Goal: Task Accomplishment & Management: Complete application form

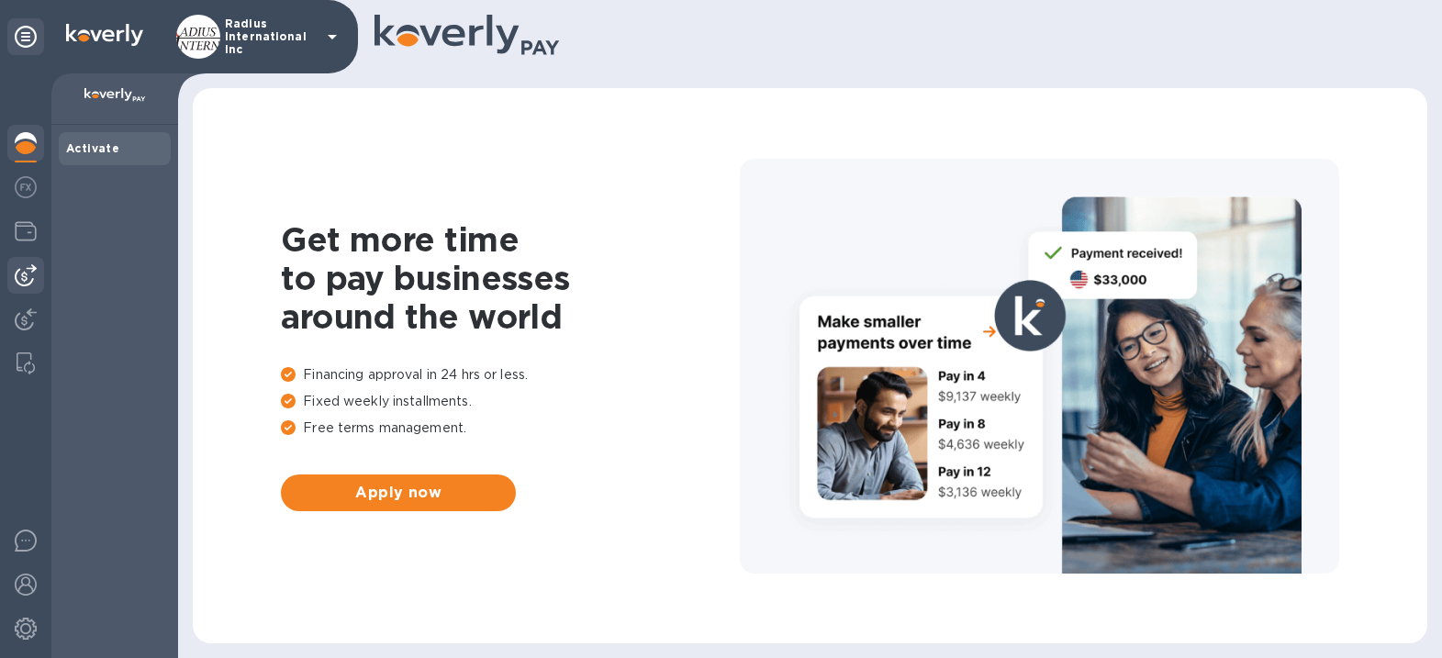
click at [22, 268] on img at bounding box center [26, 275] width 22 height 22
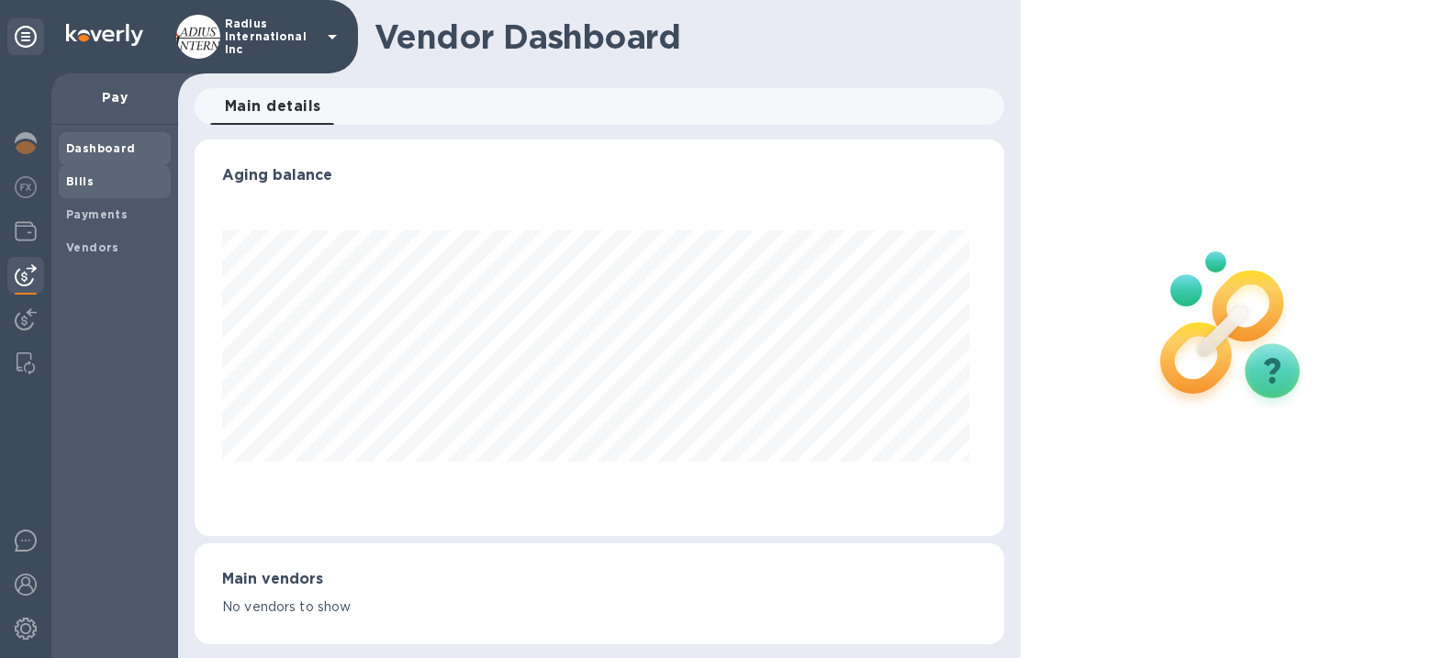
click at [121, 182] on span "Bills" at bounding box center [114, 182] width 97 height 18
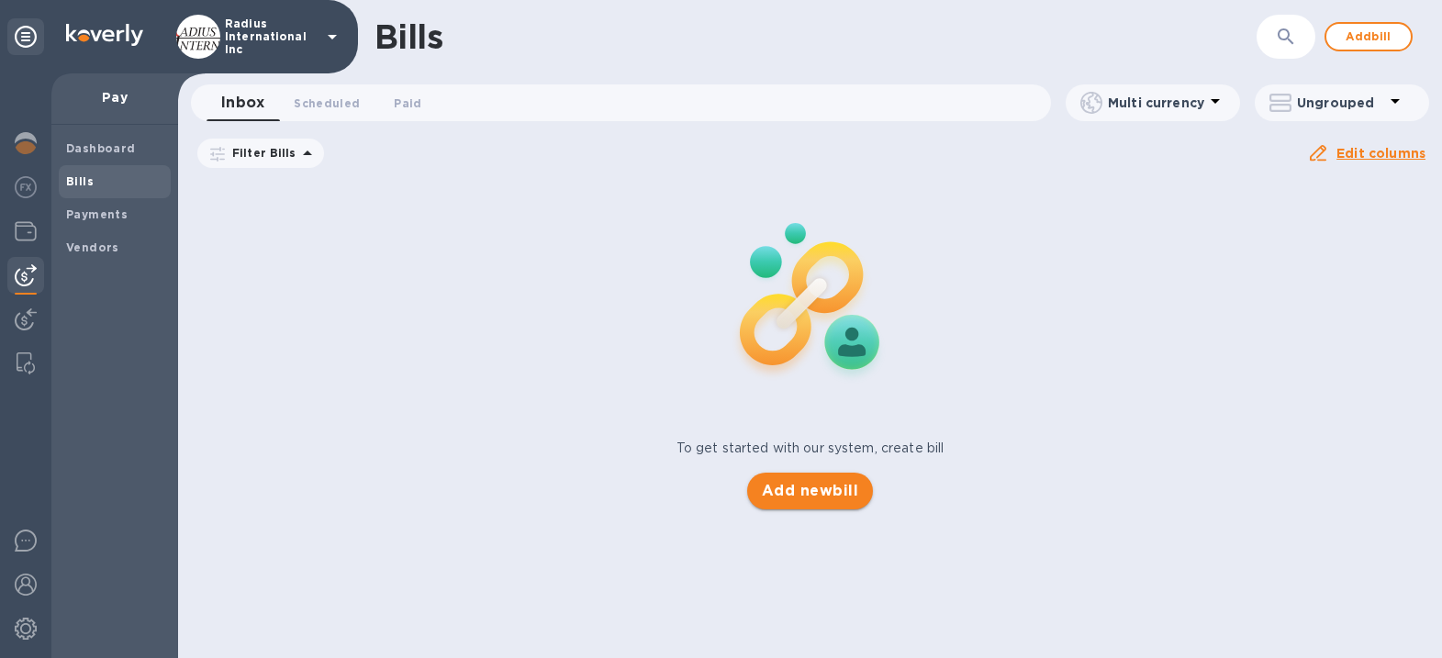
click at [817, 499] on button "Add new bill" at bounding box center [810, 491] width 126 height 37
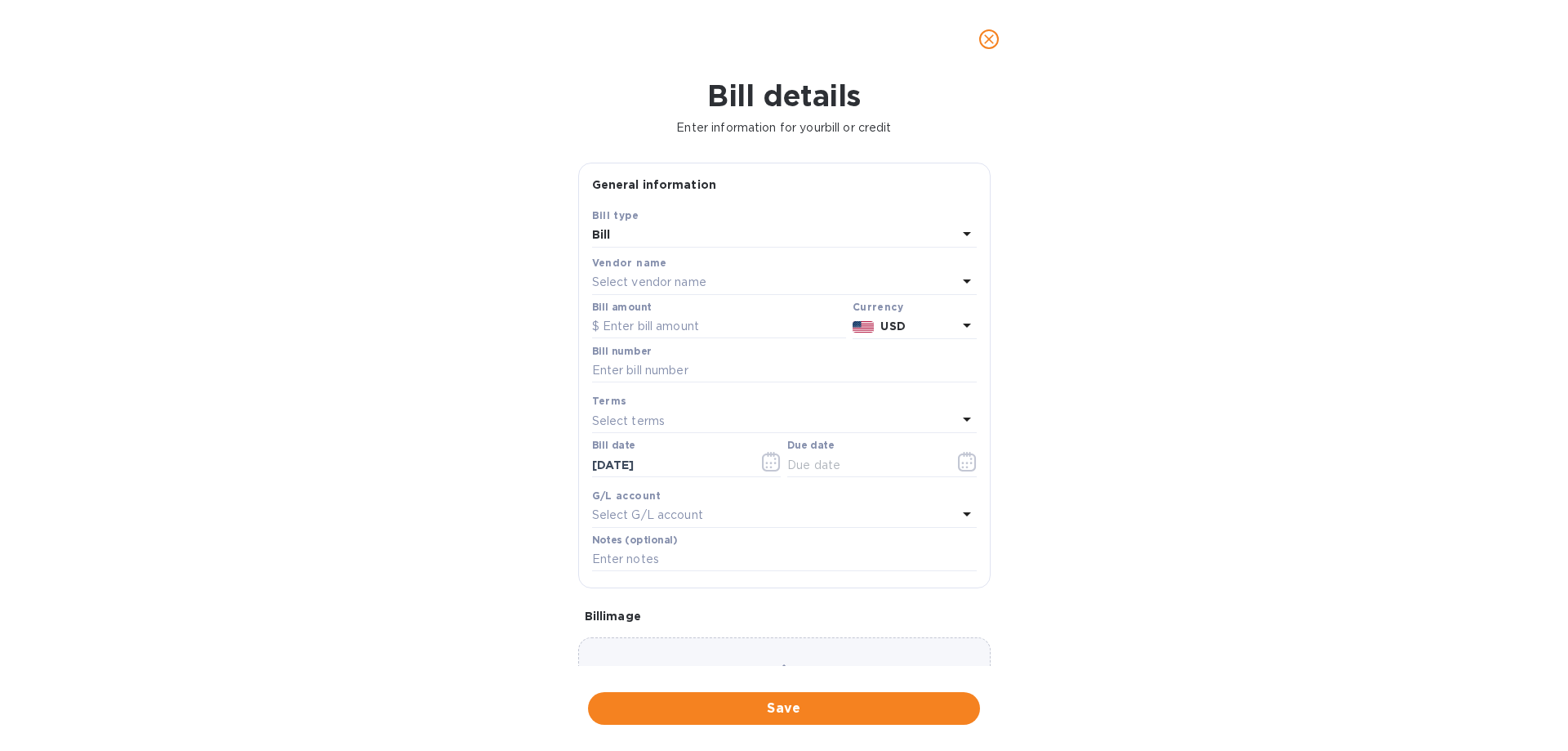
click at [685, 275] on p "Select vendor name" at bounding box center [649, 282] width 115 height 17
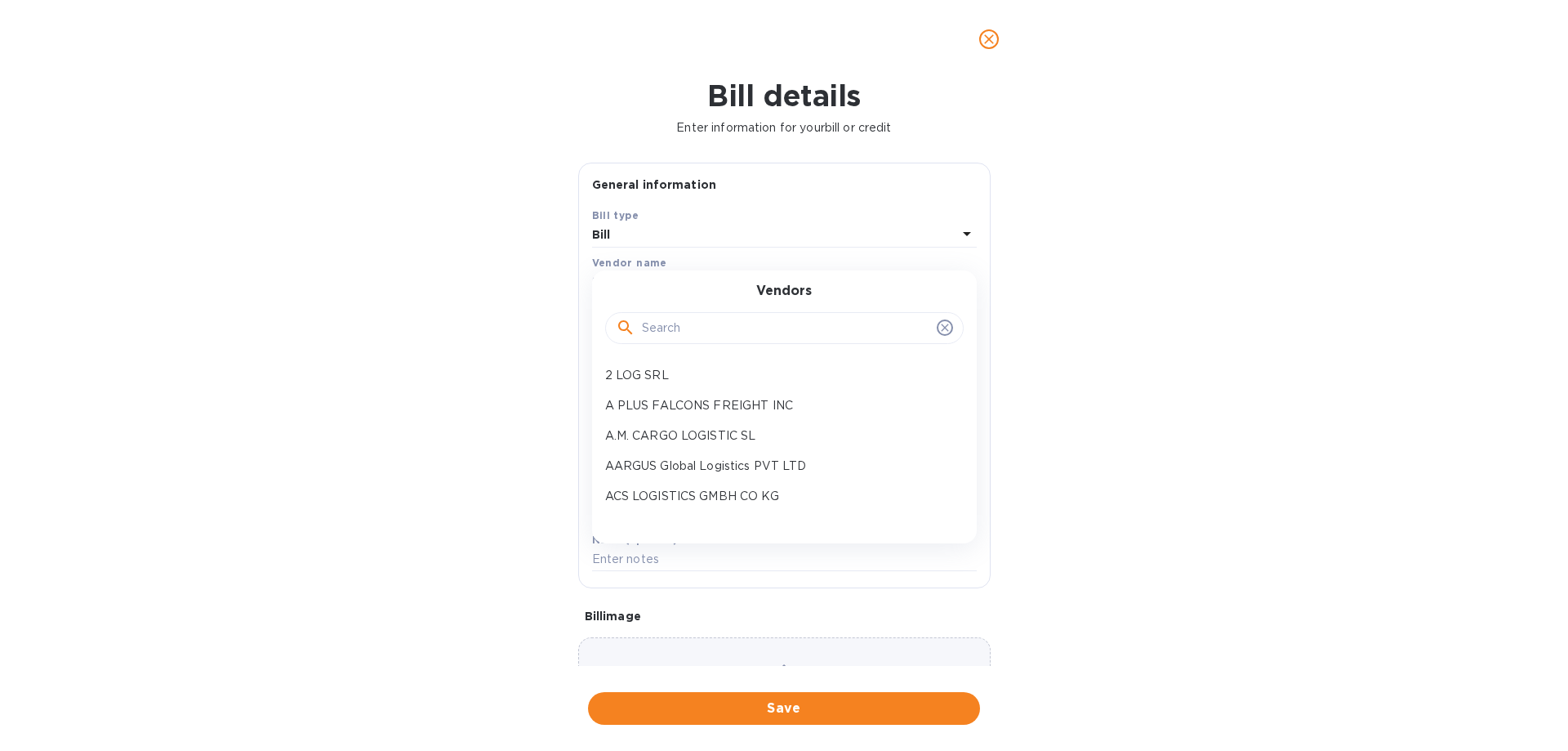
click at [693, 319] on input "text" at bounding box center [786, 328] width 288 height 25
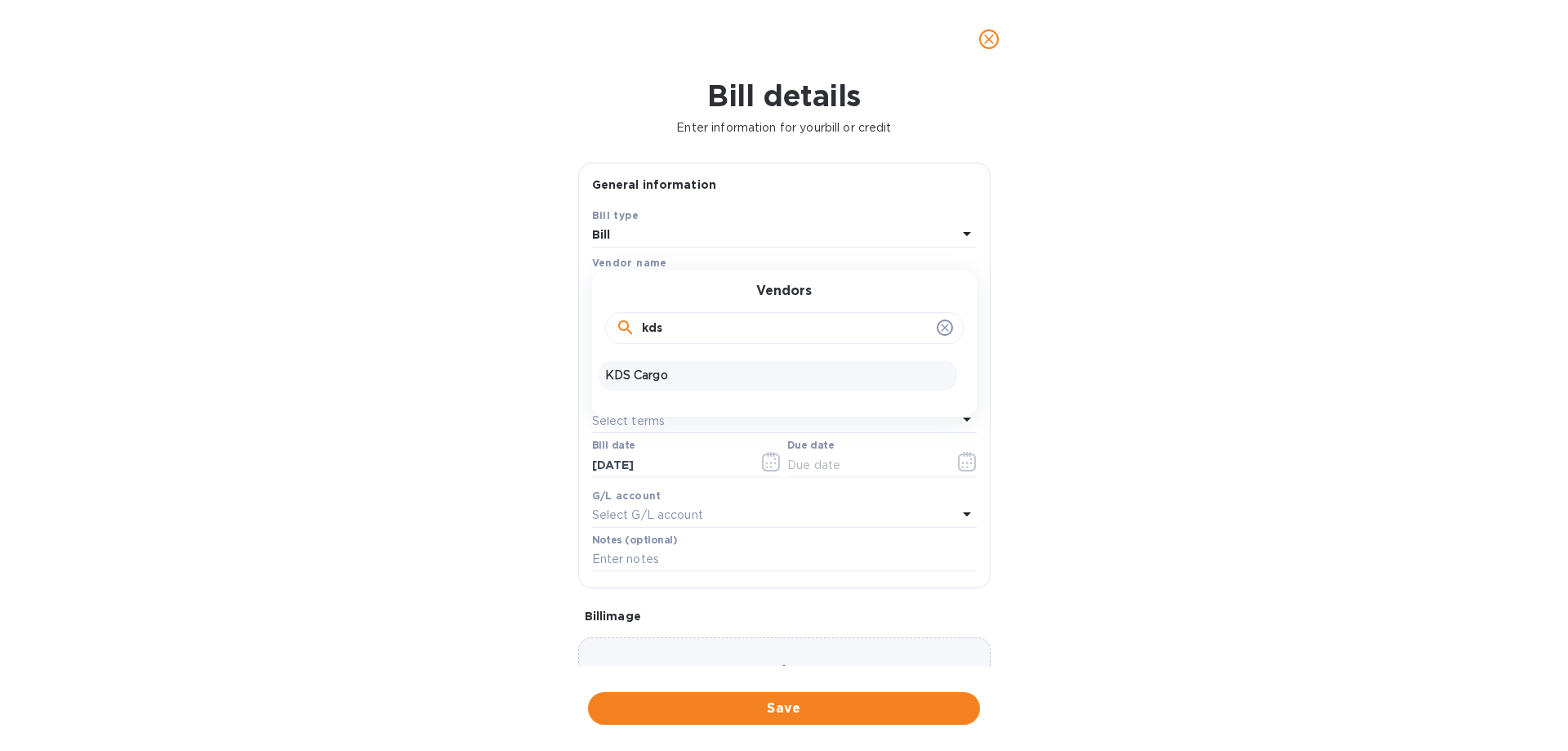
type input "kds"
drag, startPoint x: 673, startPoint y: 372, endPoint x: 684, endPoint y: 355, distance: 20.2
click at [673, 369] on p "KDS Cargo" at bounding box center [777, 375] width 345 height 17
click at [675, 323] on input "text" at bounding box center [720, 327] width 254 height 25
type input "9,773.87"
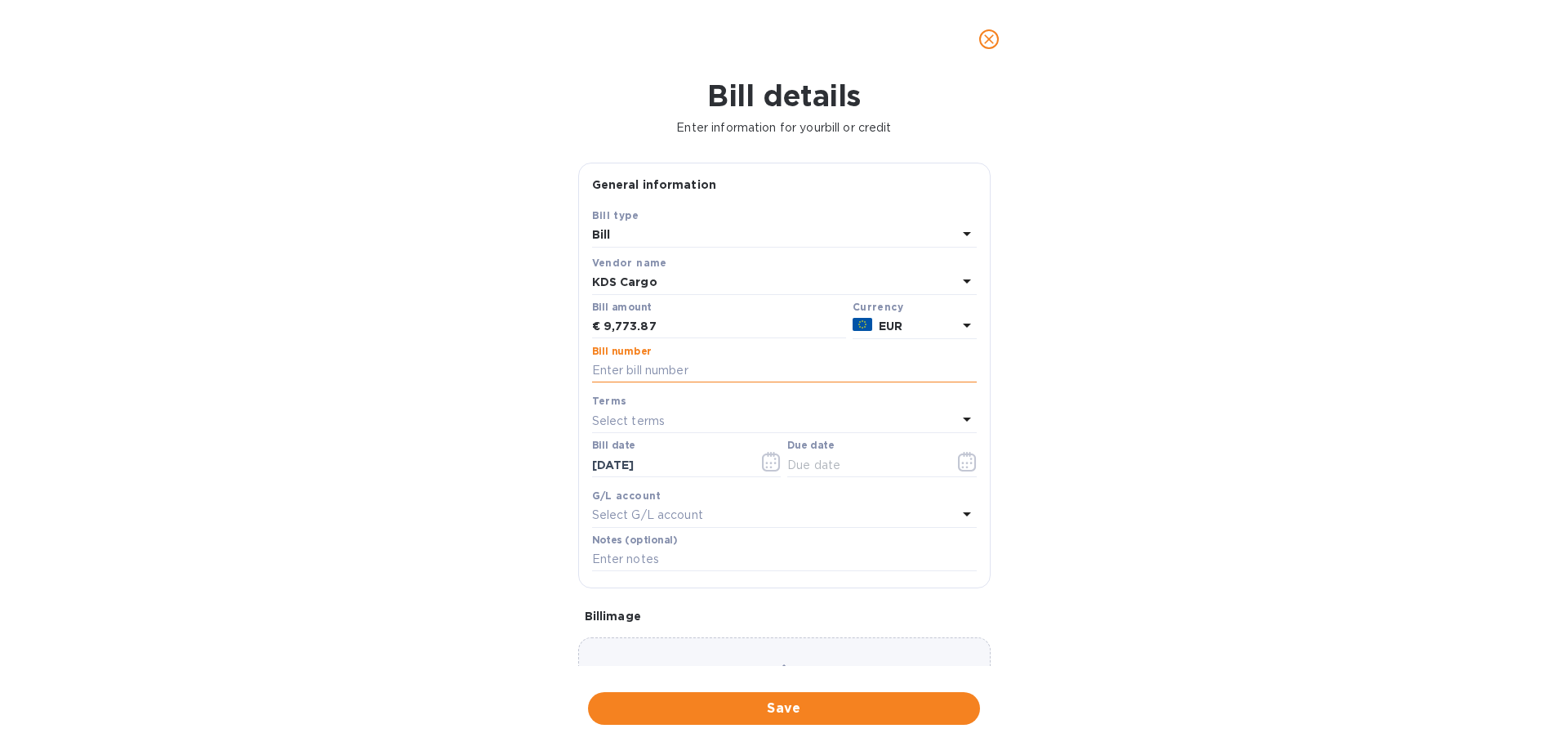
drag, startPoint x: 677, startPoint y: 374, endPoint x: 742, endPoint y: 358, distance: 66.9
click at [677, 374] on input "text" at bounding box center [784, 371] width 384 height 25
drag, startPoint x: 647, startPoint y: 376, endPoint x: 647, endPoint y: 359, distance: 17.0
click at [647, 375] on input "June OSA- KDS" at bounding box center [784, 371] width 384 height 25
type input "June SOA- KDS"
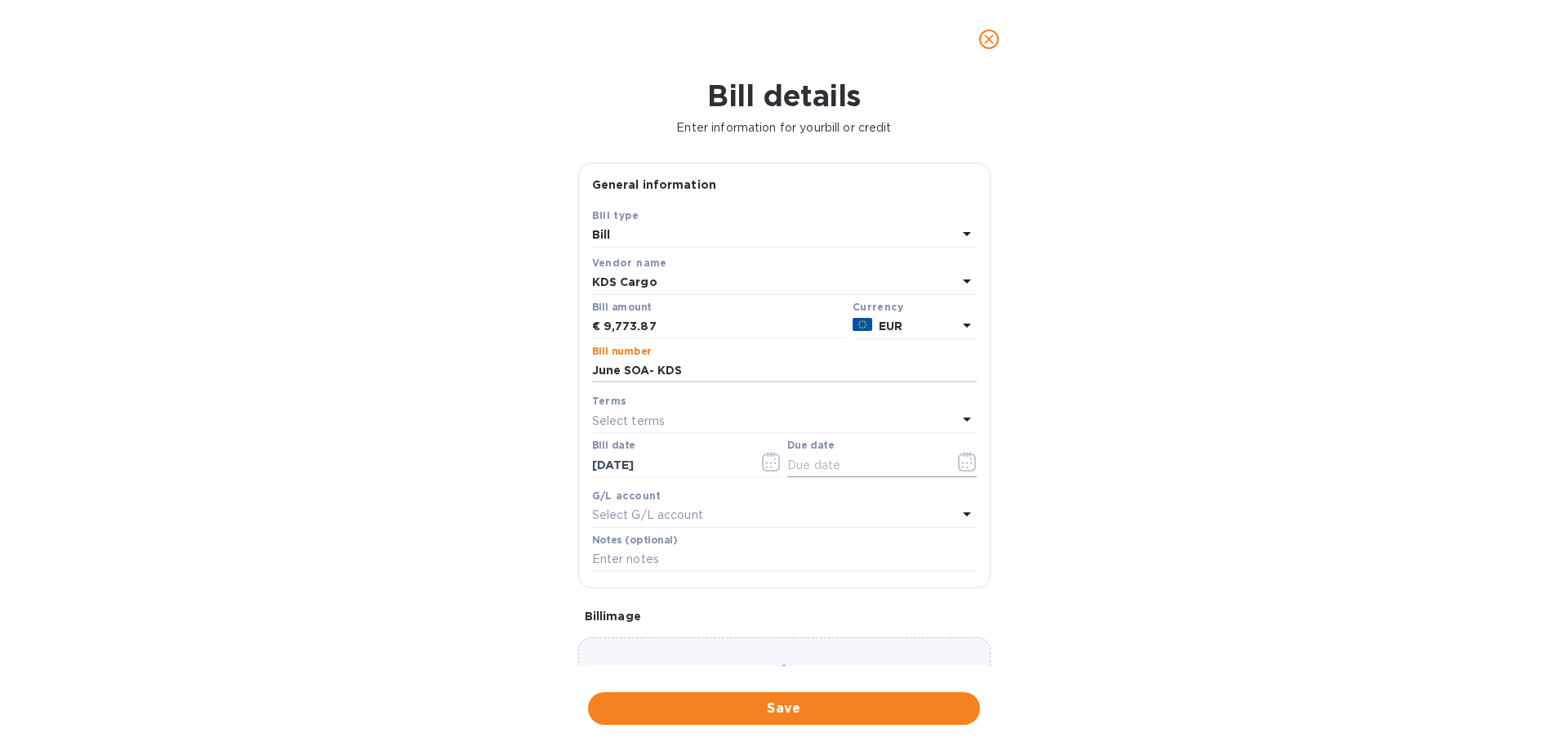
click at [872, 474] on input "text" at bounding box center [864, 465] width 155 height 25
click at [961, 454] on icon "button" at bounding box center [967, 462] width 18 height 20
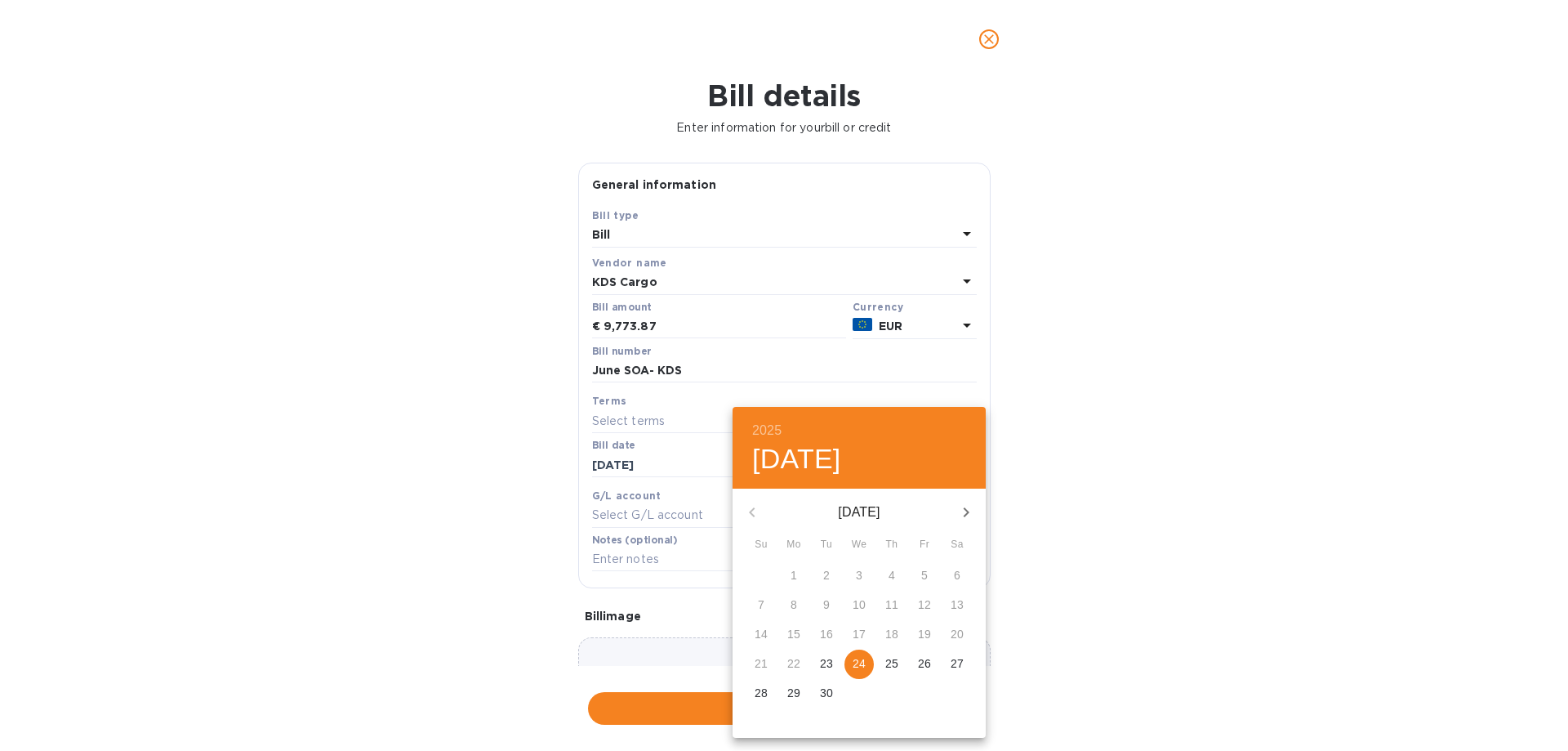
drag, startPoint x: 859, startPoint y: 669, endPoint x: 1029, endPoint y: 638, distance: 172.8
click at [861, 585] on p "24" at bounding box center [859, 663] width 13 height 16
type input "[DATE]"
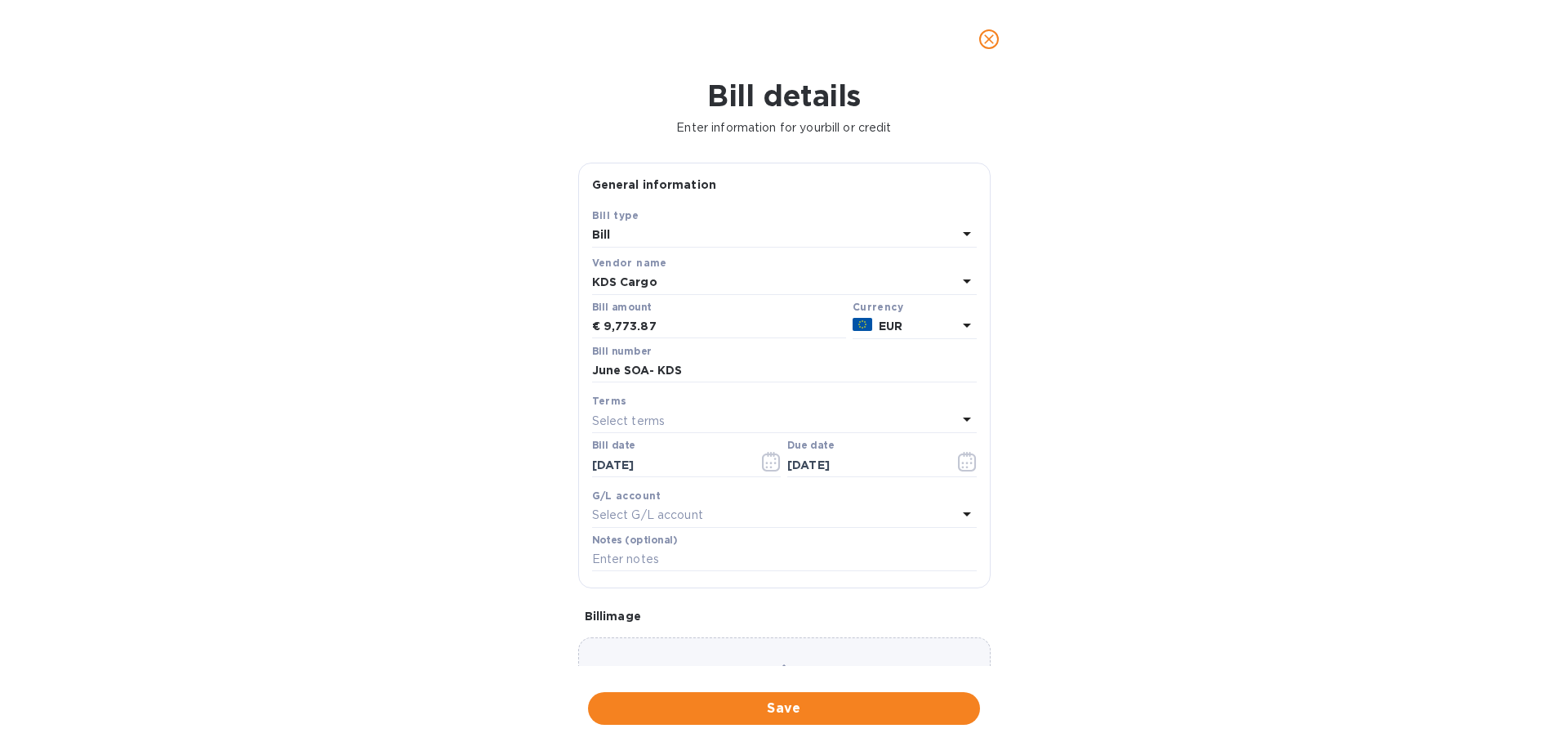
click at [1114, 585] on div "2025 Wed, Sep [DATE] Mo Tu We Th Fr Sa 31 1 2 3 4 5 6 7 8 9 10 11 12 13 14 15 1…" at bounding box center [784, 376] width 1568 height 751
drag, startPoint x: 786, startPoint y: 708, endPoint x: 830, endPoint y: 680, distance: 52.2
click at [787, 585] on span "Save" at bounding box center [784, 708] width 366 height 20
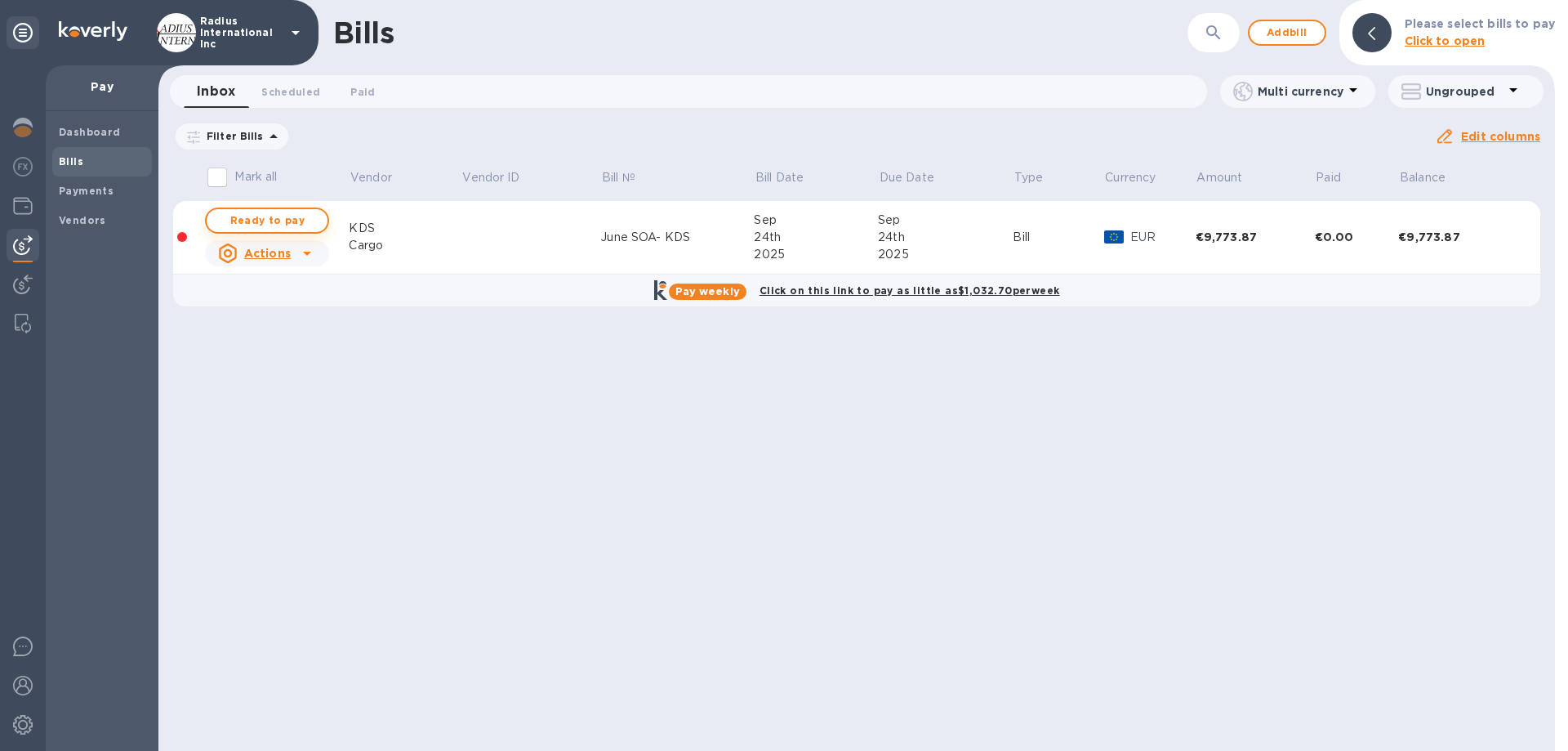
click at [265, 213] on span "Ready to pay" at bounding box center [267, 221] width 95 height 20
checkbox input "true"
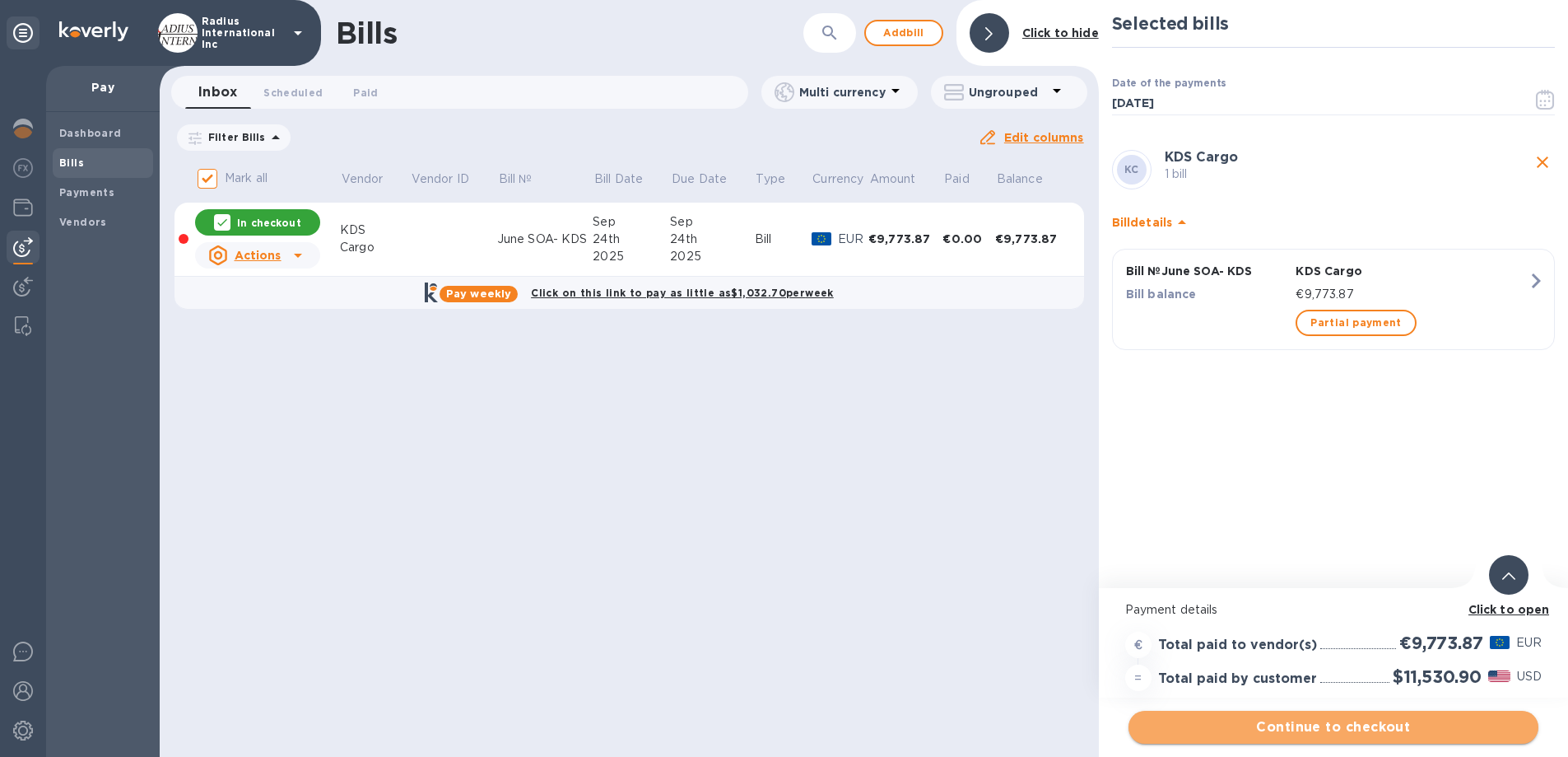
click at [1267, 589] on span "Continue to checkout" at bounding box center [1333, 727] width 384 height 20
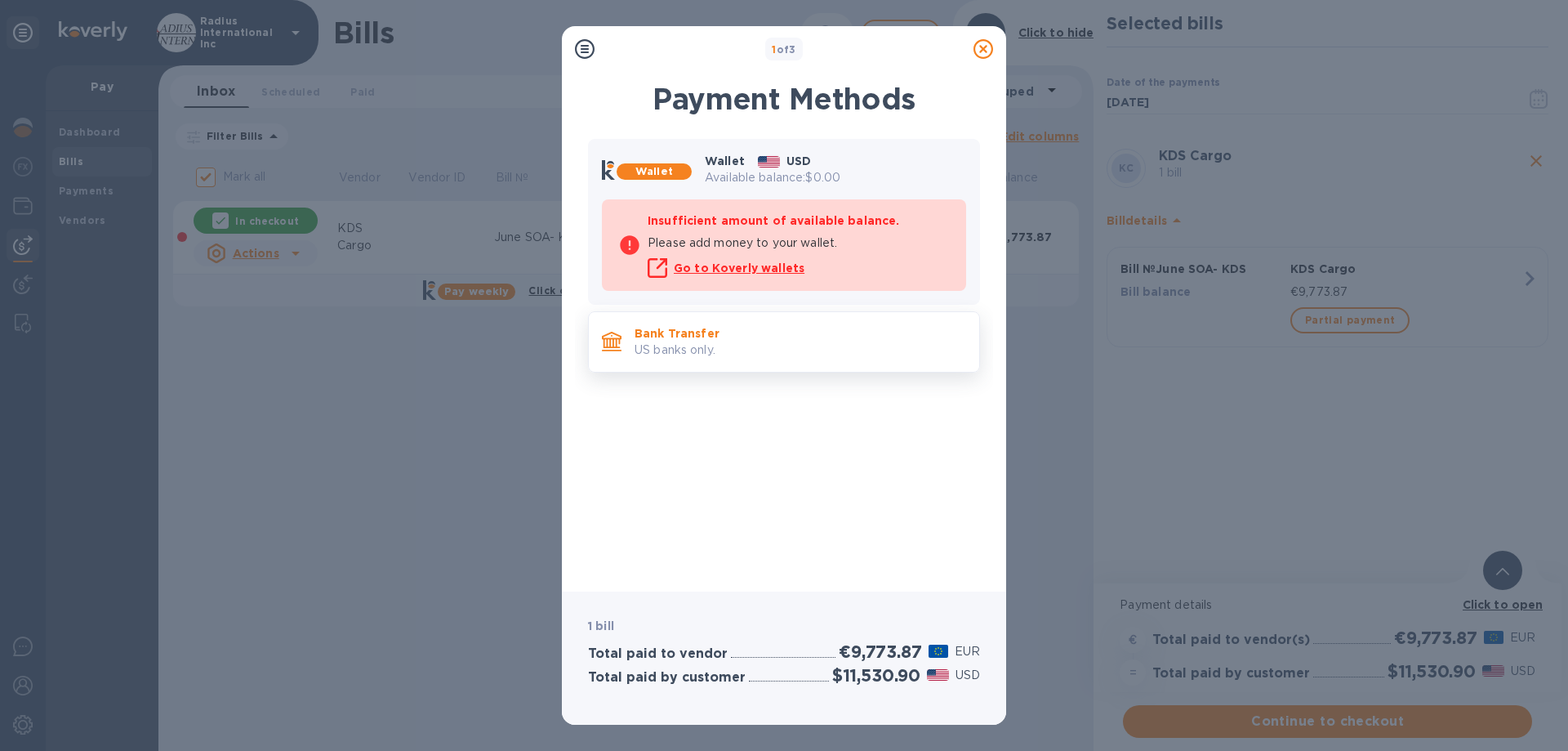
click at [772, 343] on p "US banks only." at bounding box center [800, 350] width 332 height 17
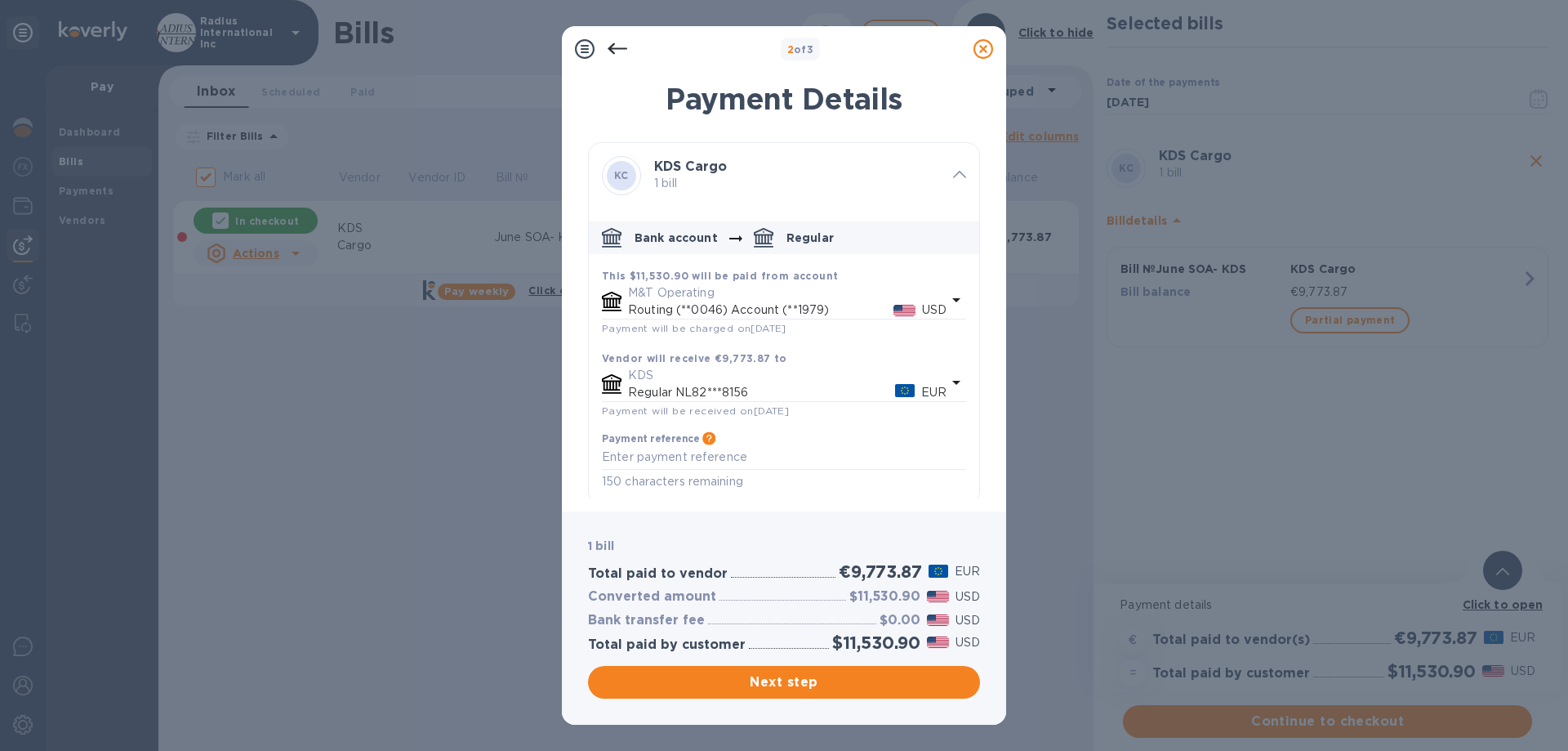
click at [811, 585] on span "Next step" at bounding box center [784, 682] width 366 height 20
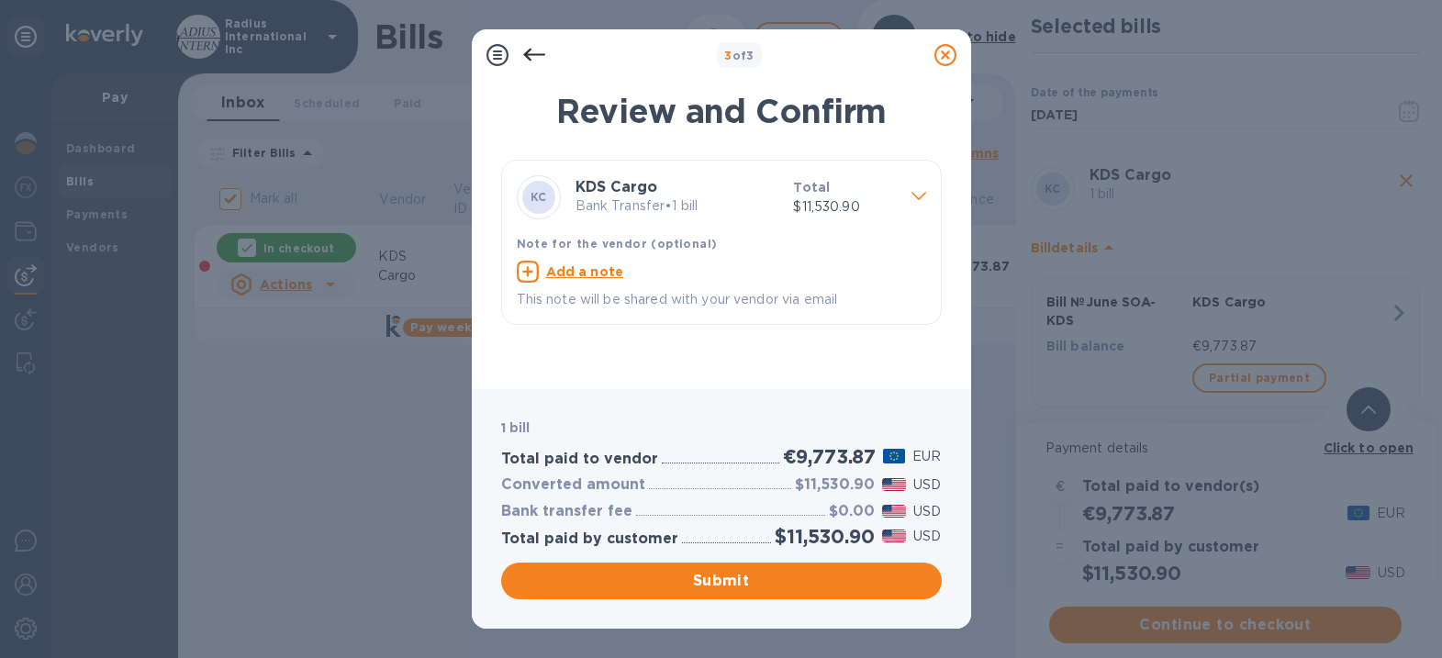
click at [729, 576] on span "Submit" at bounding box center [721, 581] width 411 height 22
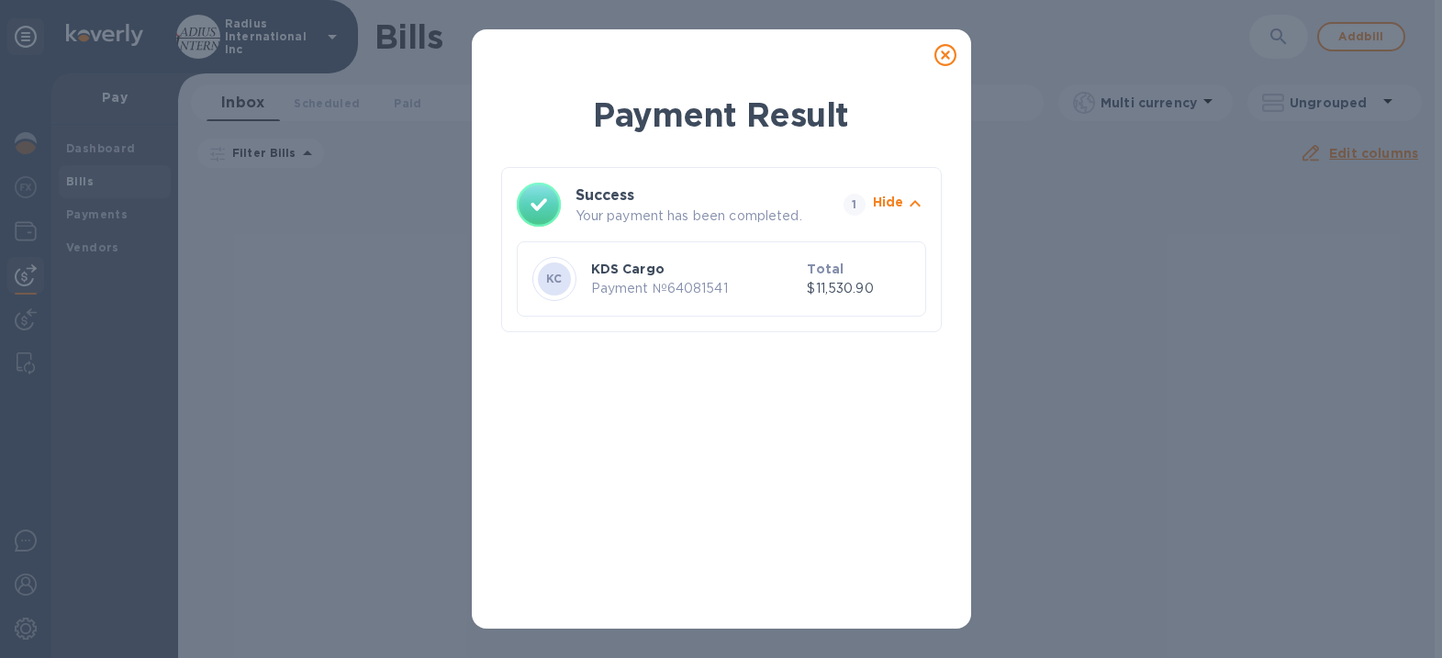
drag, startPoint x: 948, startPoint y: 58, endPoint x: 1010, endPoint y: 96, distance: 72.6
click at [948, 58] on icon at bounding box center [946, 55] width 22 height 22
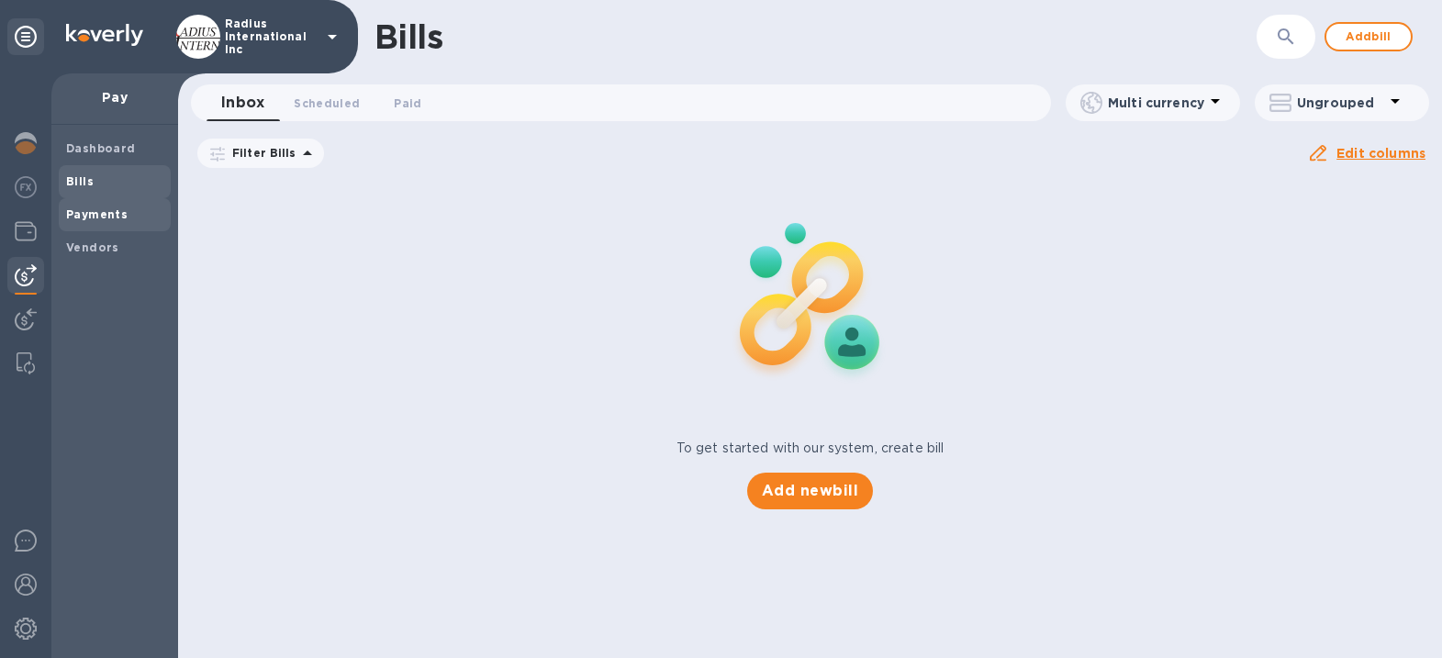
click at [95, 208] on b "Payments" at bounding box center [97, 214] width 62 height 14
